Goal: Transaction & Acquisition: Purchase product/service

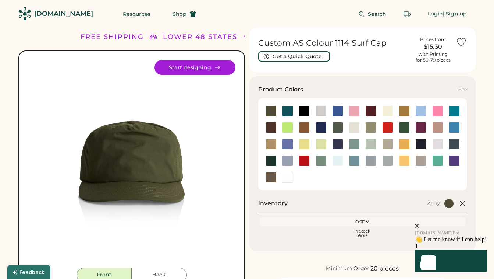
click at [387, 129] on div at bounding box center [387, 127] width 11 height 11
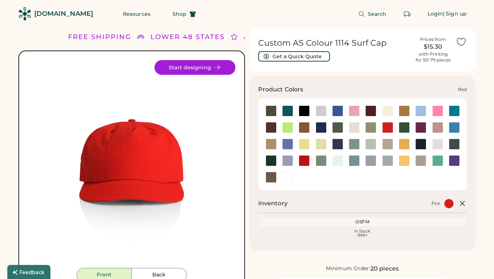
click at [307, 158] on div at bounding box center [304, 160] width 11 height 11
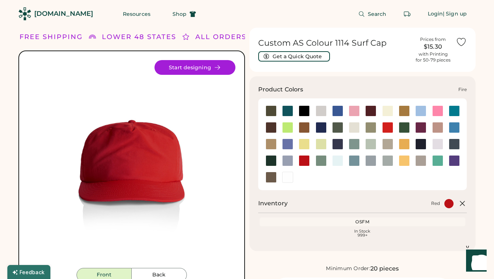
click at [386, 130] on div at bounding box center [387, 127] width 11 height 11
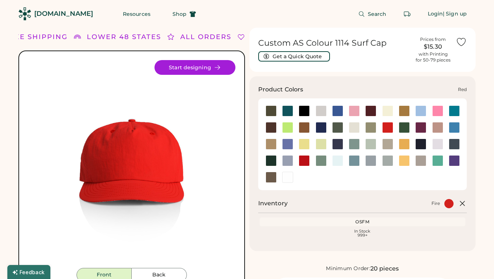
click at [305, 159] on div at bounding box center [304, 160] width 11 height 11
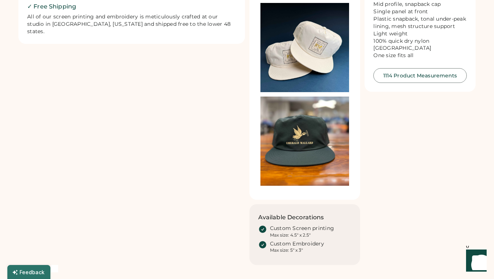
scroll to position [424, 0]
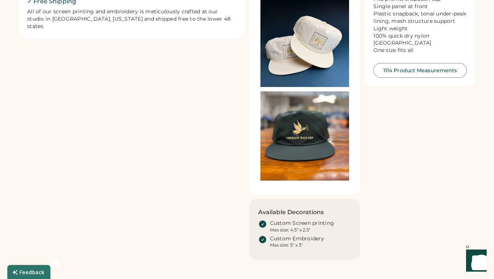
click at [303, 140] on img at bounding box center [305, 135] width 89 height 89
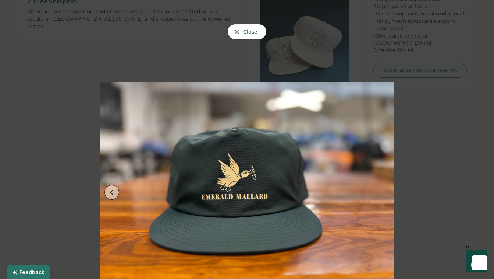
click at [112, 195] on button at bounding box center [112, 192] width 15 height 15
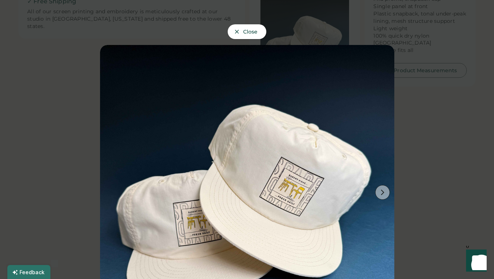
click at [382, 196] on button at bounding box center [382, 192] width 15 height 15
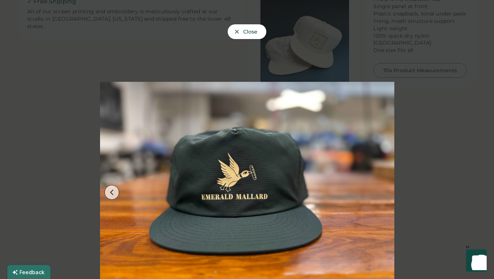
click at [393, 200] on img at bounding box center [247, 192] width 294 height 294
click at [412, 159] on div at bounding box center [247, 139] width 494 height 279
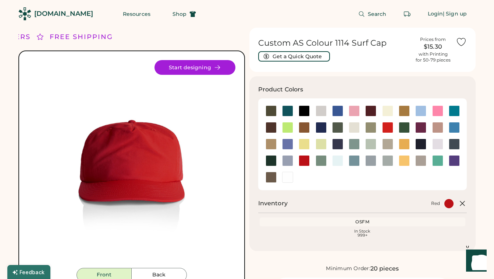
scroll to position [0, 0]
click at [407, 127] on div at bounding box center [404, 127] width 11 height 11
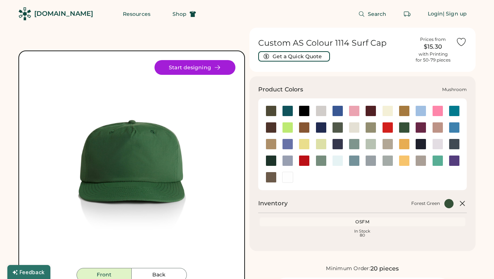
scroll to position [83, 0]
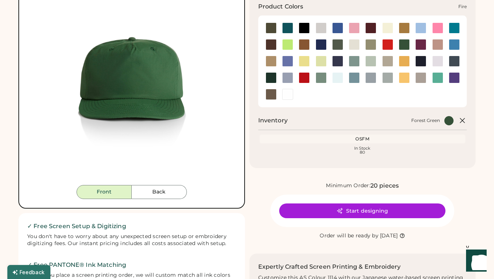
click at [390, 43] on div at bounding box center [387, 44] width 11 height 11
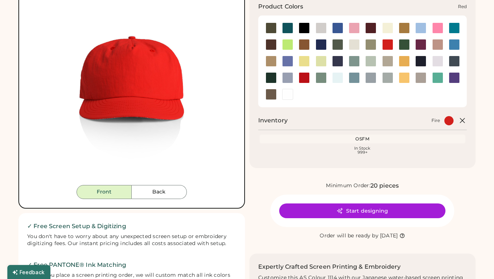
click at [304, 77] on div at bounding box center [304, 77] width 11 height 11
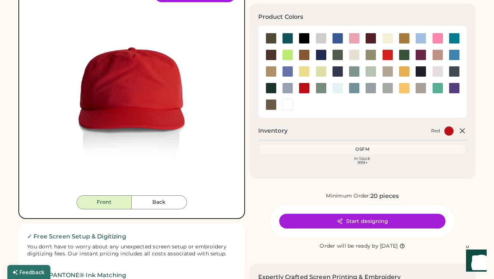
scroll to position [77, 0]
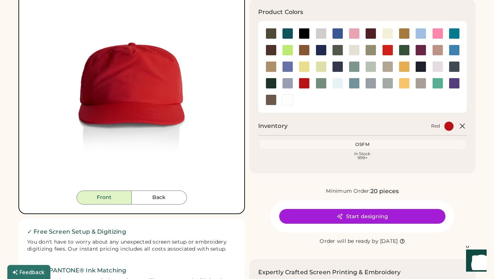
click at [405, 239] on icon at bounding box center [403, 241] width 6 height 6
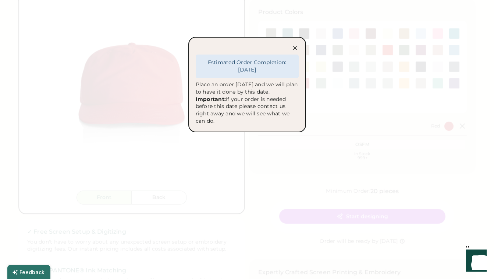
click at [295, 49] on icon at bounding box center [294, 47] width 7 height 7
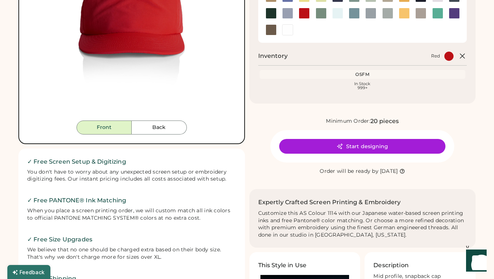
scroll to position [228, 0]
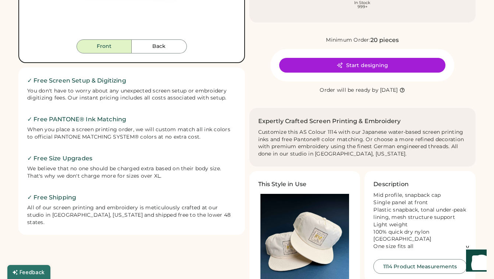
click at [388, 32] on div "Custom AS Colour 1114 Surf Cap Get a Quick Quote Prices from $15.30 with Printi…" at bounding box center [363, 127] width 227 height 656
click at [386, 72] on div "Start designing" at bounding box center [363, 65] width 184 height 32
click at [385, 66] on button "Start designing" at bounding box center [362, 65] width 166 height 15
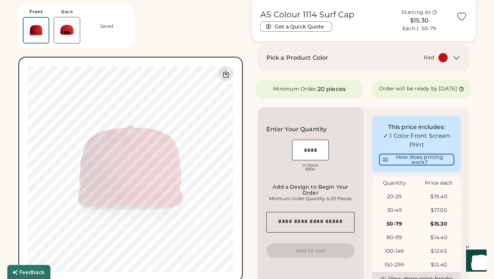
scroll to position [109, 0]
click at [397, 213] on div "30-49" at bounding box center [394, 209] width 44 height 7
click at [317, 157] on input "input" at bounding box center [310, 149] width 37 height 21
type input "**"
click at [354, 143] on div "OSFM In Stock 999+" at bounding box center [310, 156] width 89 height 37
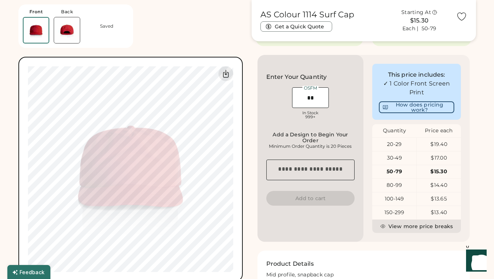
scroll to position [145, 0]
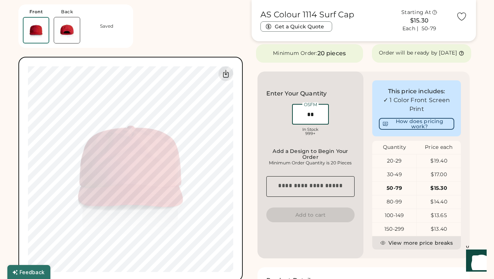
drag, startPoint x: 321, startPoint y: 117, endPoint x: 301, endPoint y: 117, distance: 19.9
click at [301, 117] on input "input" at bounding box center [310, 114] width 37 height 21
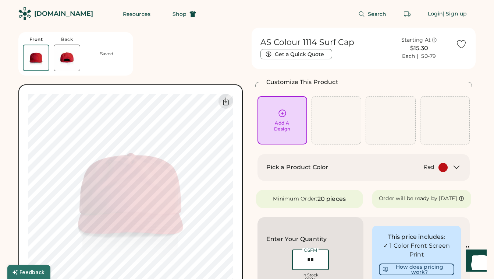
scroll to position [0, 0]
click at [173, 13] on span "Shop" at bounding box center [180, 13] width 14 height 5
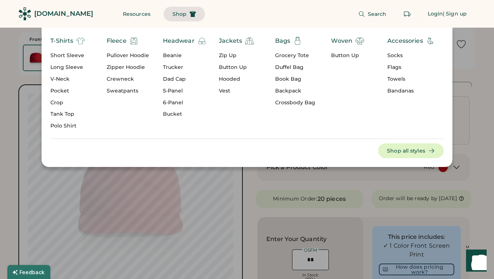
click at [14, 79] on div "T-Shirts Short Sleeve Long Sleeve V-Neck Pocket Crop Tank Top Polo Shirt Fleece…" at bounding box center [247, 97] width 494 height 139
click at [173, 100] on div "6-Panel" at bounding box center [184, 102] width 43 height 7
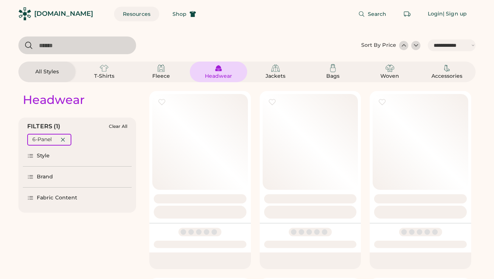
select select "*****"
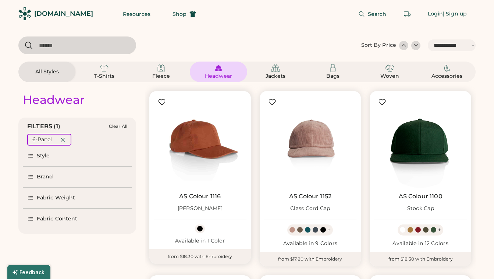
scroll to position [3, 0]
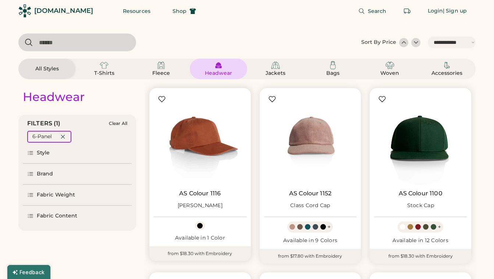
select select "*****"
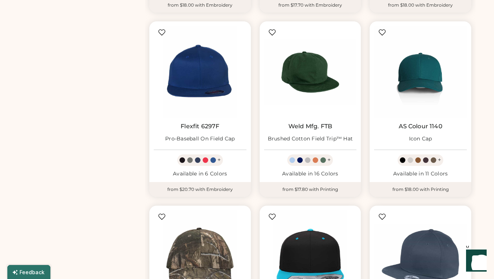
scroll to position [434, 0]
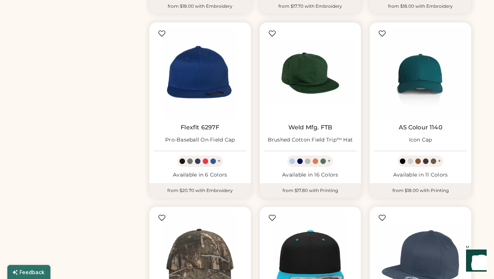
click at [311, 79] on img at bounding box center [310, 73] width 93 height 93
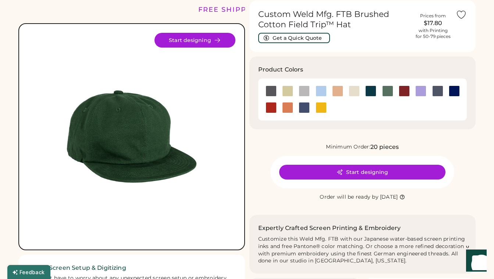
scroll to position [32, 0]
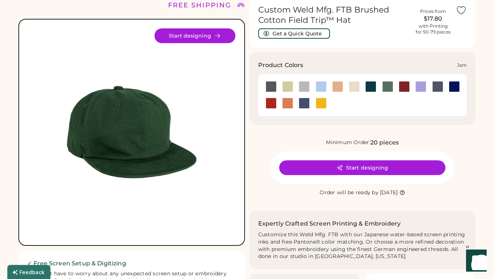
click at [402, 86] on div at bounding box center [404, 86] width 11 height 11
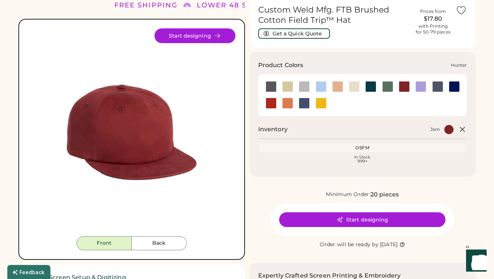
click at [388, 87] on div at bounding box center [387, 86] width 11 height 11
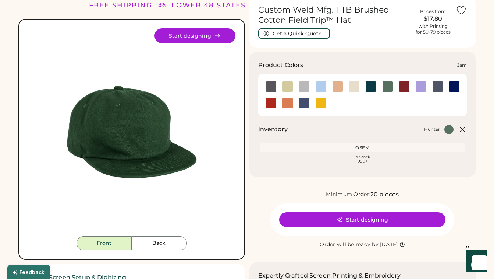
click at [401, 88] on div at bounding box center [404, 86] width 11 height 11
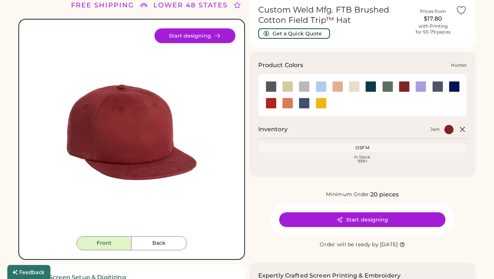
click at [390, 88] on div at bounding box center [387, 86] width 11 height 11
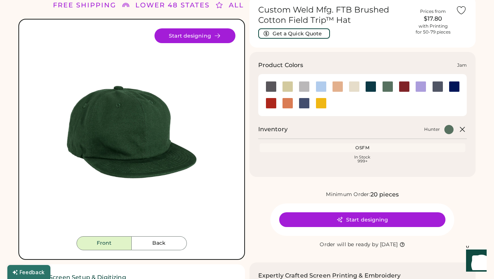
click at [402, 89] on div at bounding box center [404, 86] width 11 height 11
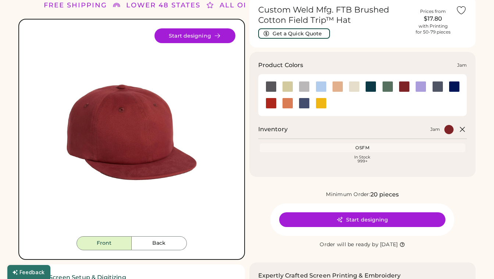
click at [392, 88] on div at bounding box center [387, 86] width 11 height 11
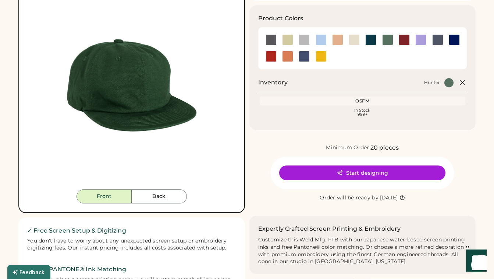
scroll to position [52, 0]
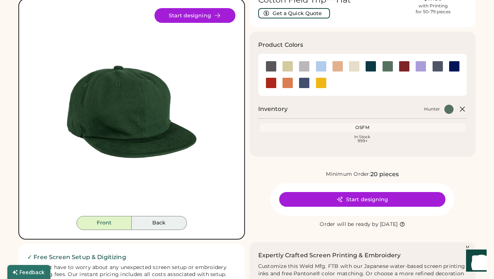
click at [170, 229] on button "Back" at bounding box center [159, 223] width 55 height 14
click at [113, 225] on button "Front" at bounding box center [104, 223] width 55 height 14
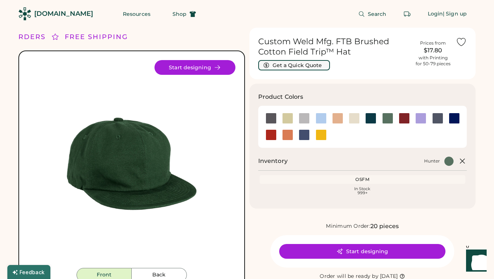
scroll to position [0, 0]
click at [297, 65] on button "Get a Quick Quote" at bounding box center [294, 65] width 72 height 10
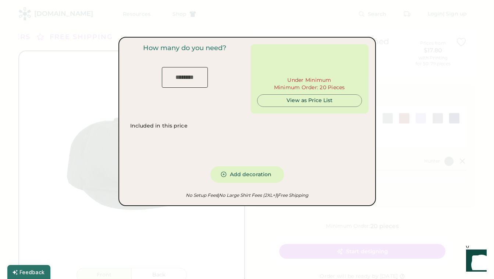
type input "***"
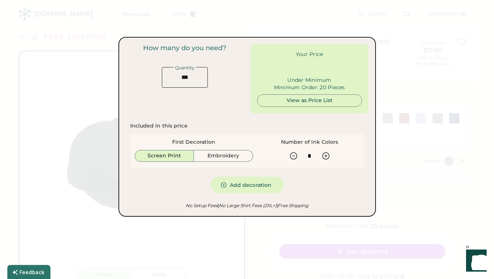
type input "******"
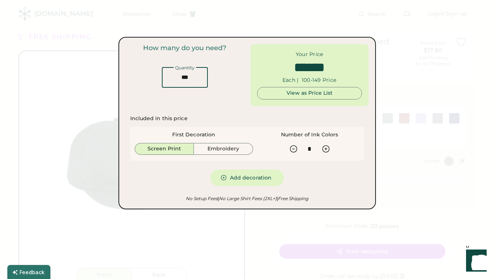
drag, startPoint x: 195, startPoint y: 81, endPoint x: 160, endPoint y: 81, distance: 35.0
click at [160, 81] on div "How many do you need? Quantity" at bounding box center [185, 65] width 118 height 43
type input "*"
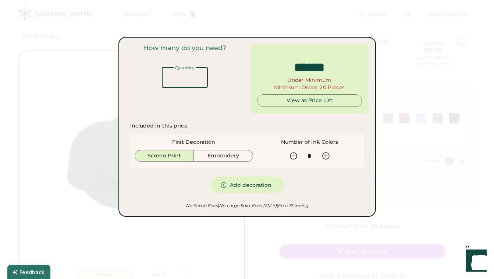
type input "******"
type input "**"
type input "******"
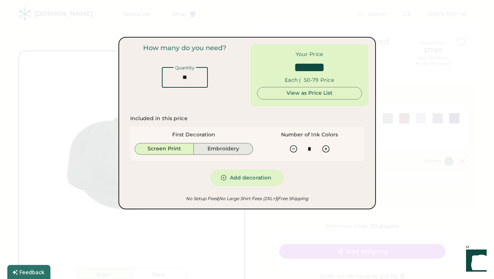
type input "**"
click at [216, 156] on div "First Decoration Screen Print Embroidery Number of Ink Colors" at bounding box center [247, 144] width 234 height 34
click at [218, 149] on button "Embroidery" at bounding box center [223, 149] width 59 height 12
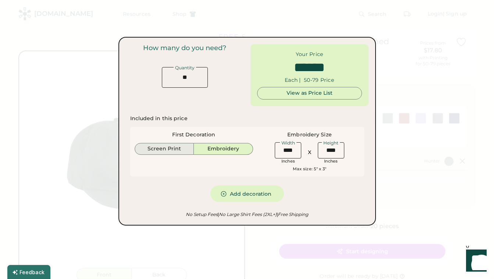
click at [182, 146] on button "Screen Print" at bounding box center [165, 149] width 60 height 12
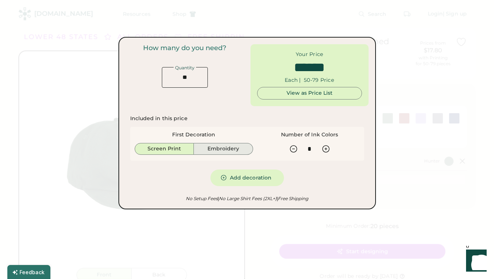
click at [220, 145] on button "Embroidery" at bounding box center [223, 149] width 59 height 12
type input "******"
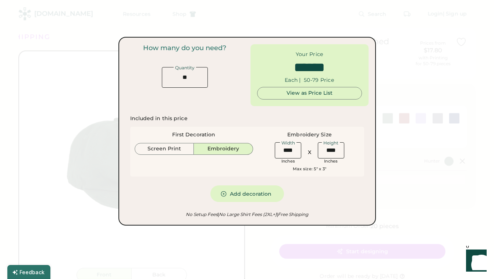
click at [392, 51] on div at bounding box center [247, 139] width 494 height 279
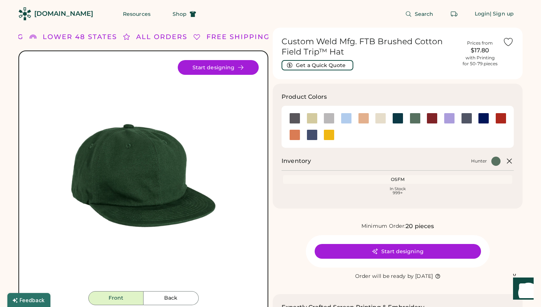
scroll to position [0, 0]
